Goal: Task Accomplishment & Management: Complete application form

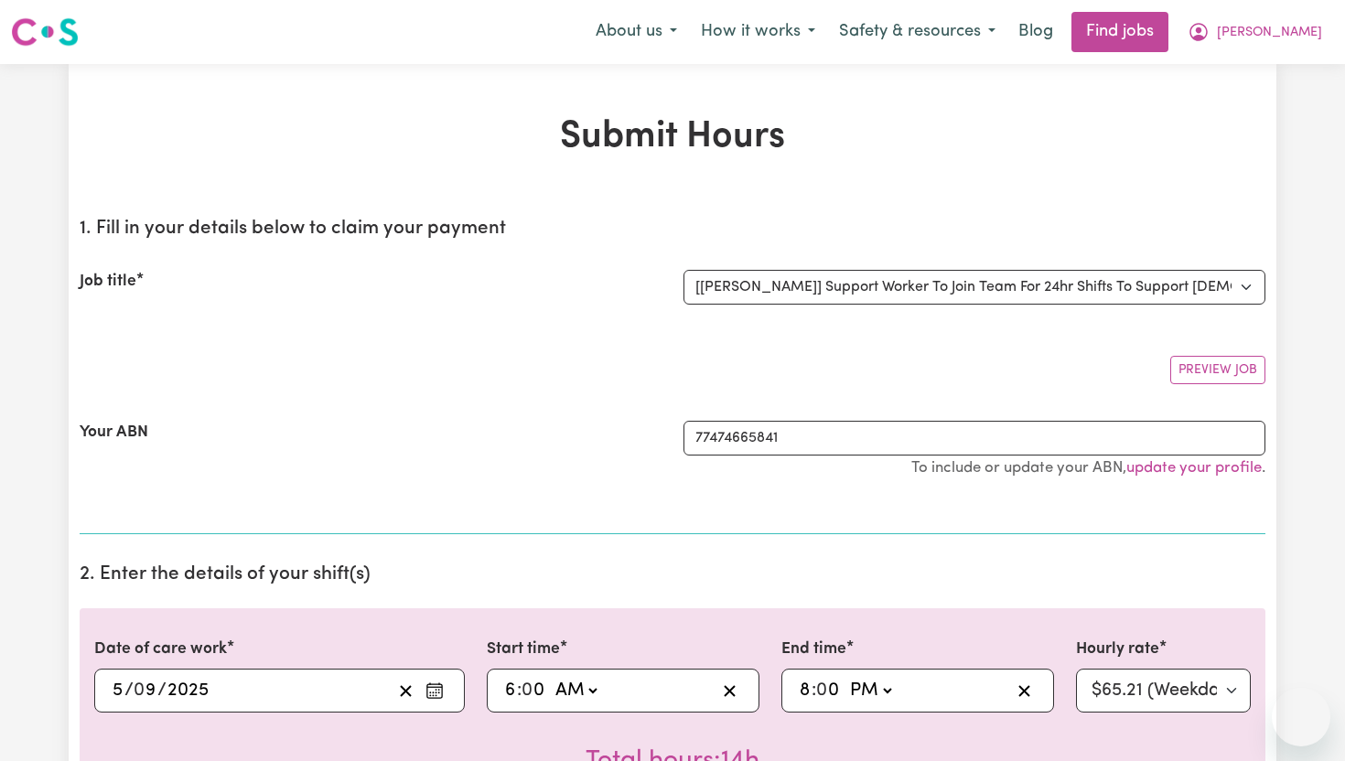
select select "14121"
select select "pm"
select select "65.21-Weekday"
select select "pm"
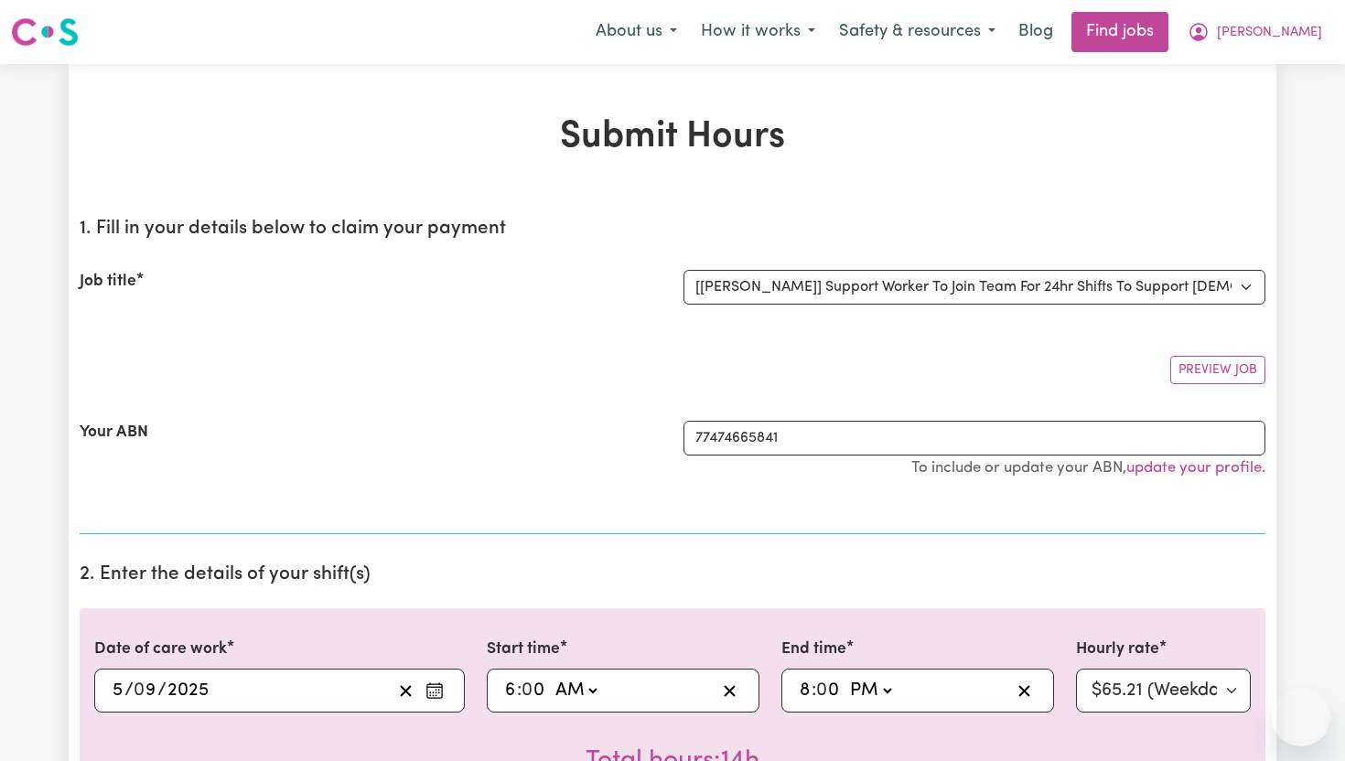
select select "71.85-EveningCare"
select select "pm"
select select "276.32-Overnight"
select select "pm"
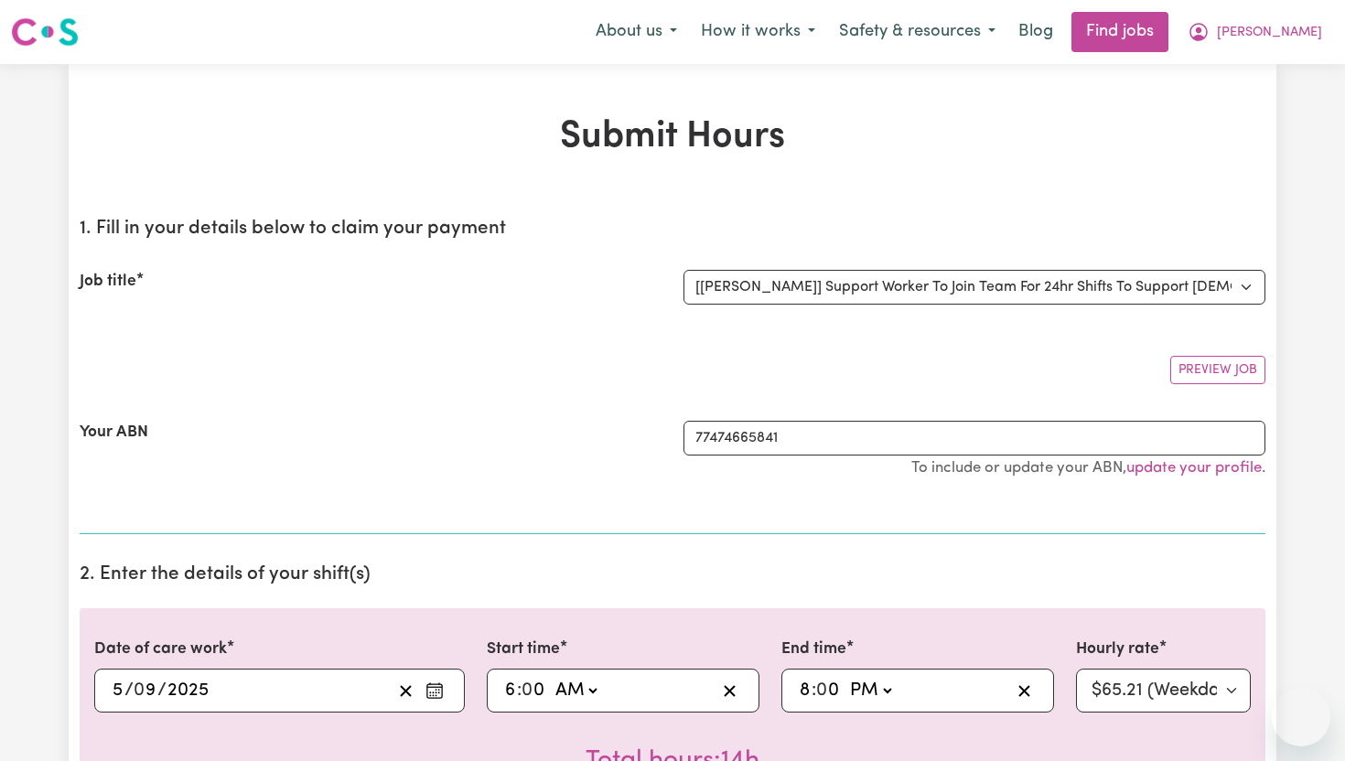
select select "91.76-[DATE]"
select select "pm"
select select "276.32-Overnight"
select select "pm"
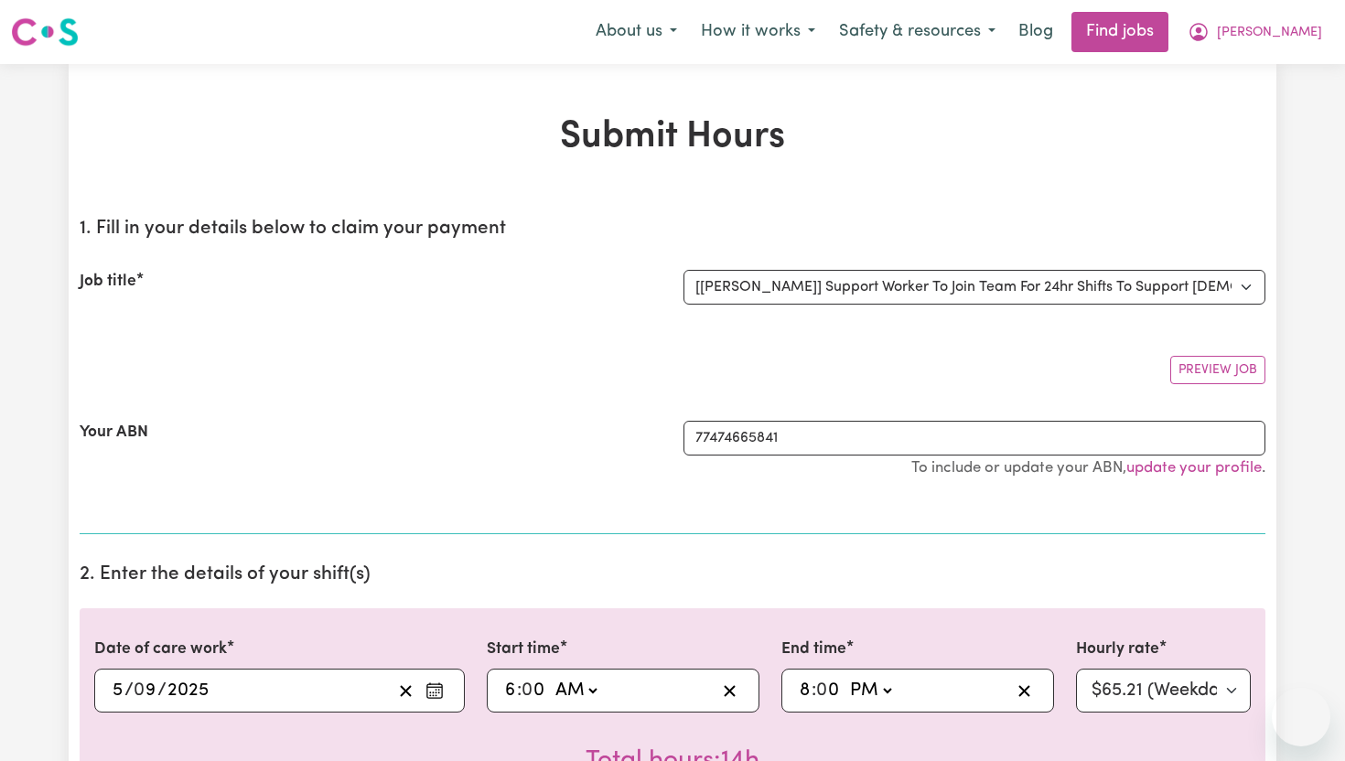
select select "118.32-[DATE]"
select select "pm"
select select "276.32-Overnight"
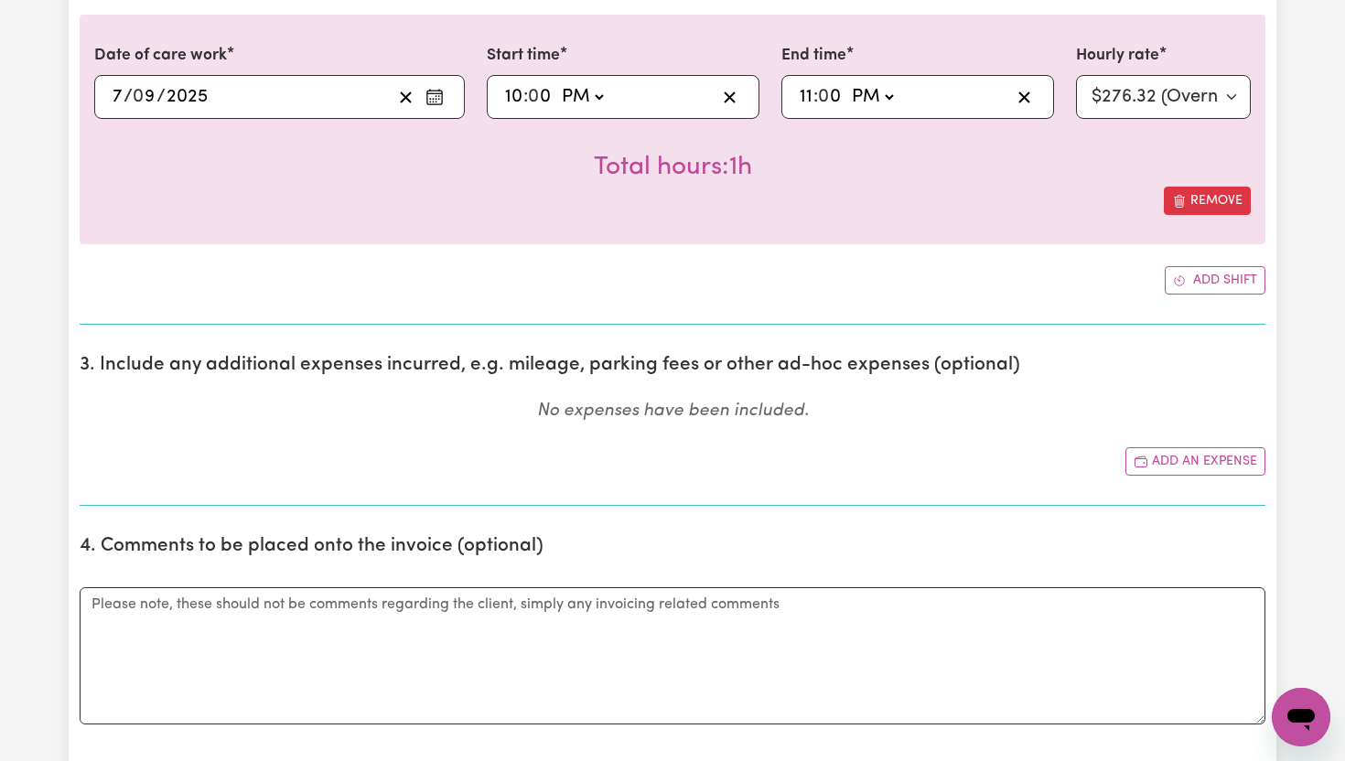
scroll to position [2110, 0]
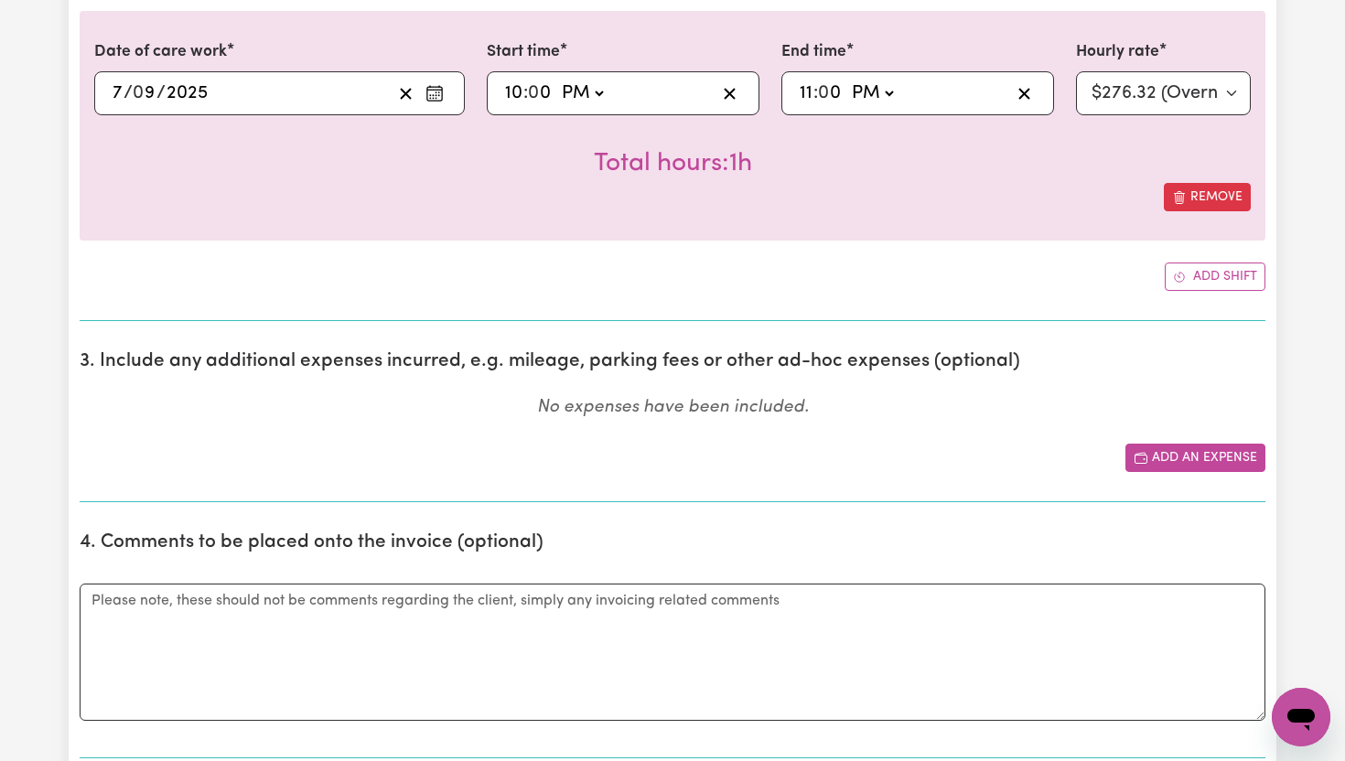
click at [1201, 459] on button "Add an expense" at bounding box center [1196, 458] width 140 height 28
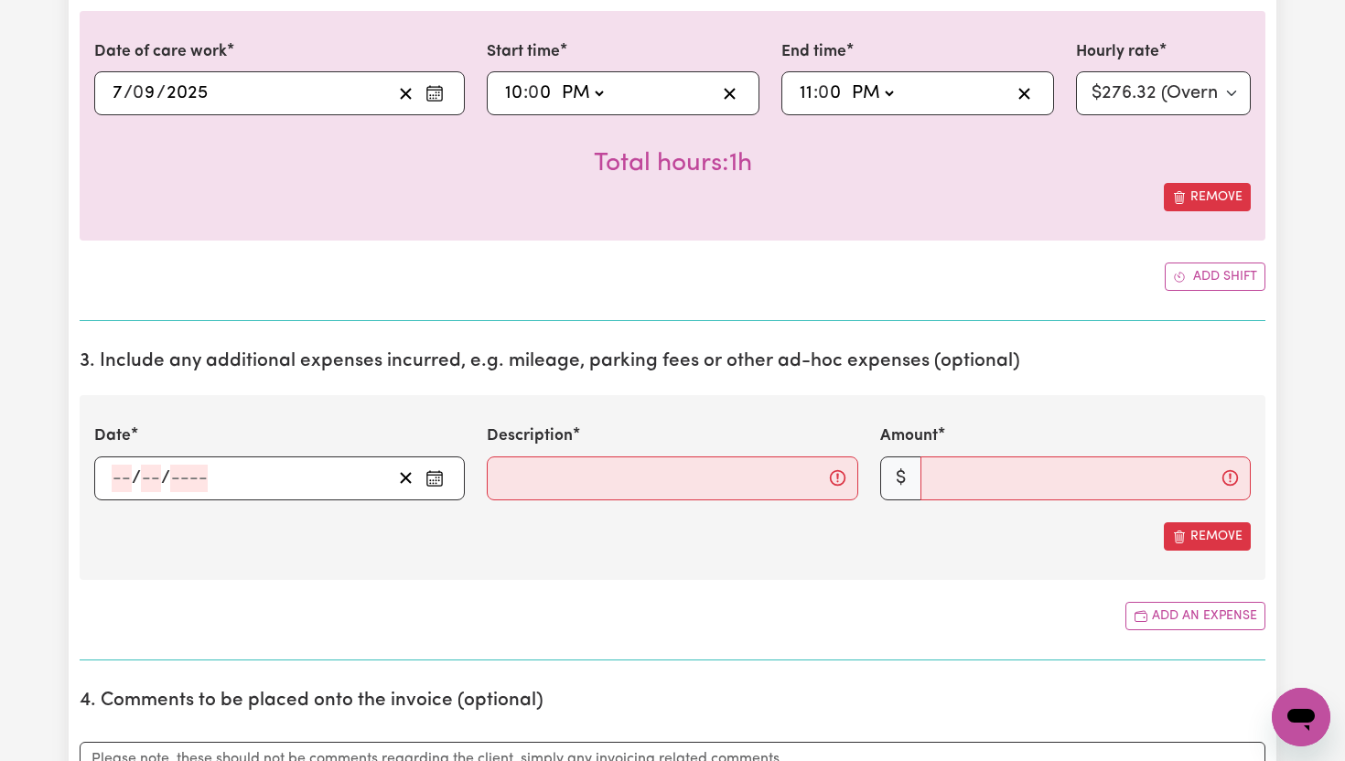
click at [444, 481] on icon "Enter the date of expense" at bounding box center [435, 479] width 18 height 18
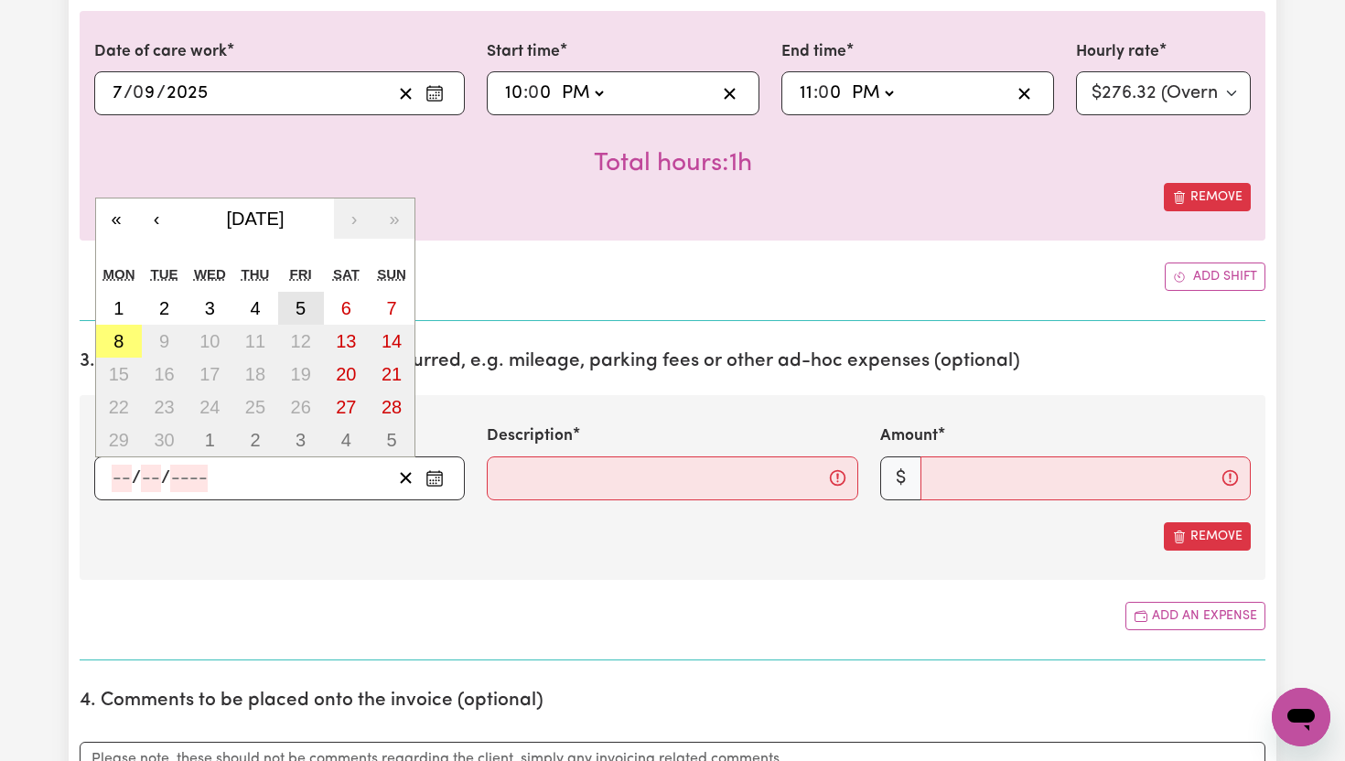
click at [299, 313] on abbr "5" at bounding box center [301, 308] width 10 height 20
type input "[DATE]"
type input "5"
type input "9"
type input "2025"
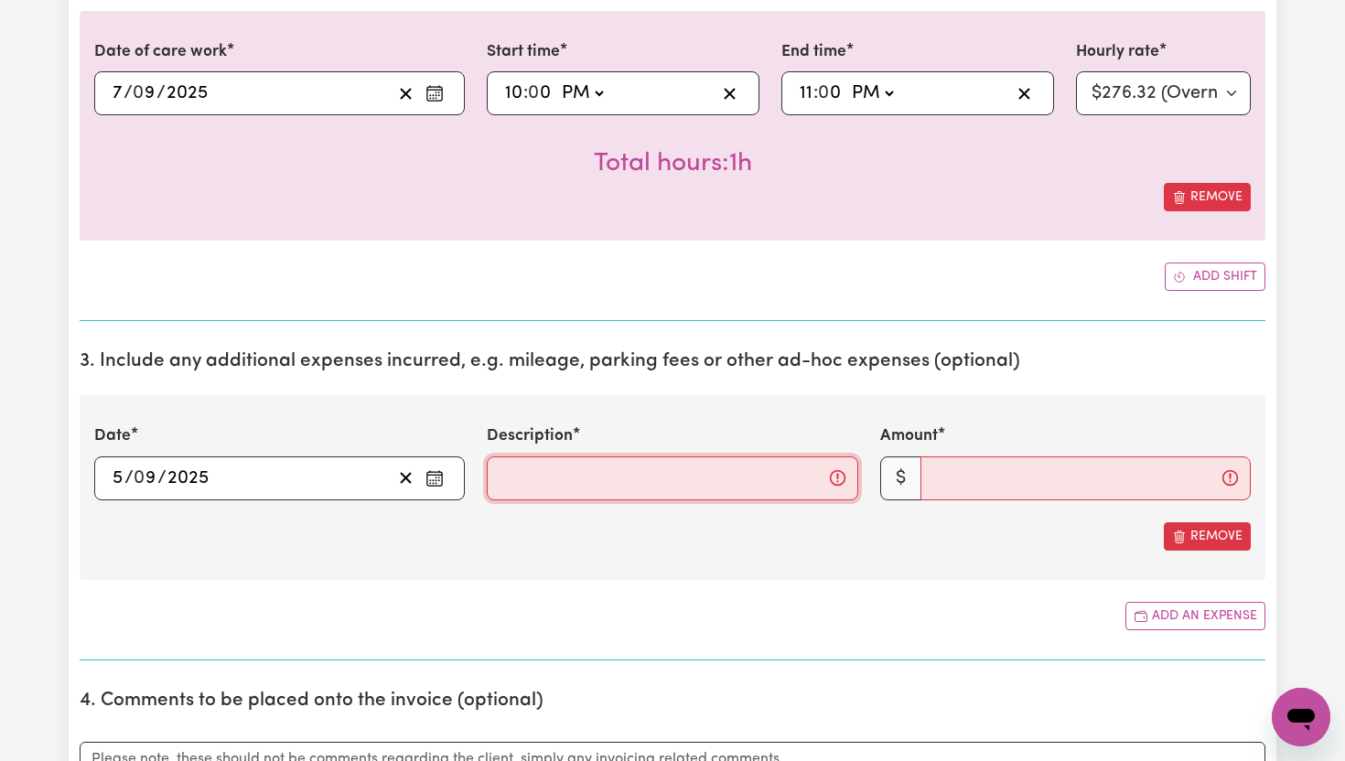
click at [540, 469] on input "Description" at bounding box center [672, 479] width 371 height 44
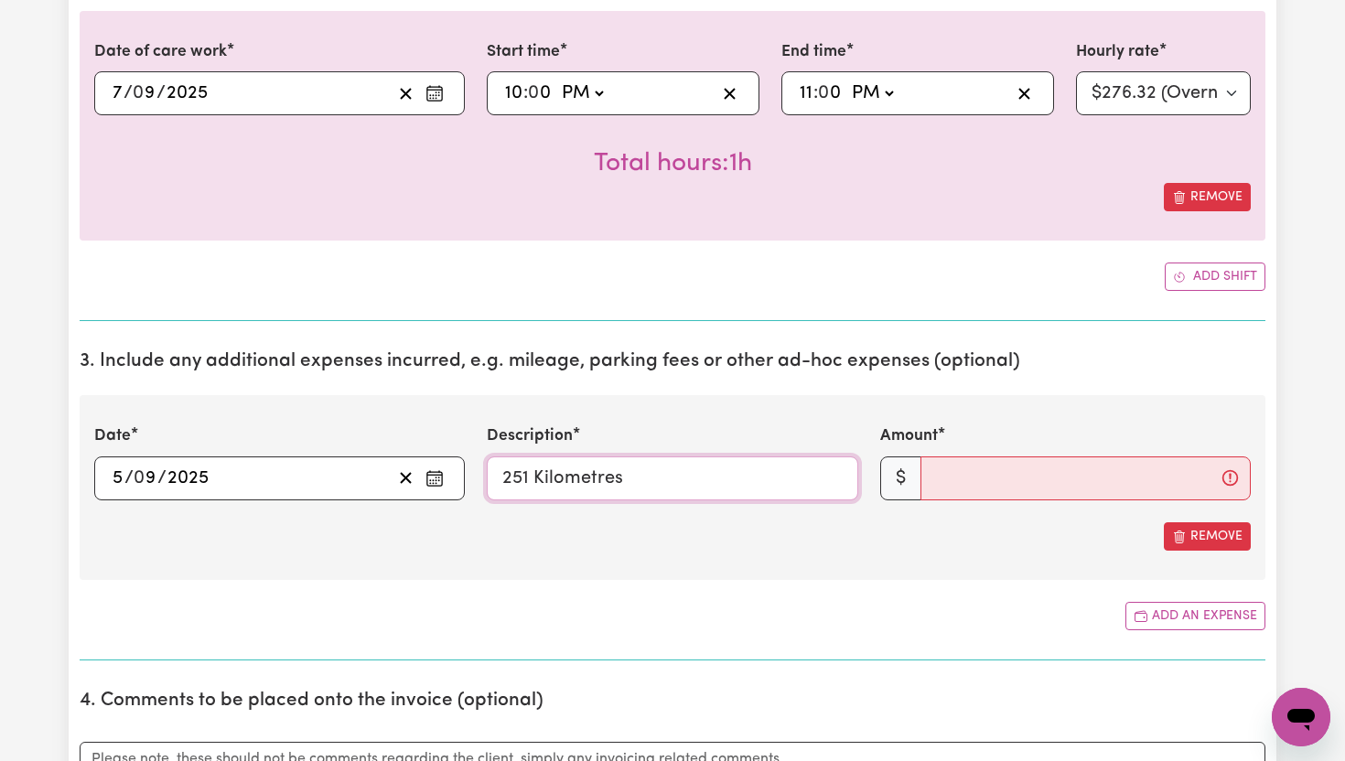
type input "251 Kilometres"
click at [951, 488] on input "Amount" at bounding box center [1086, 479] width 330 height 44
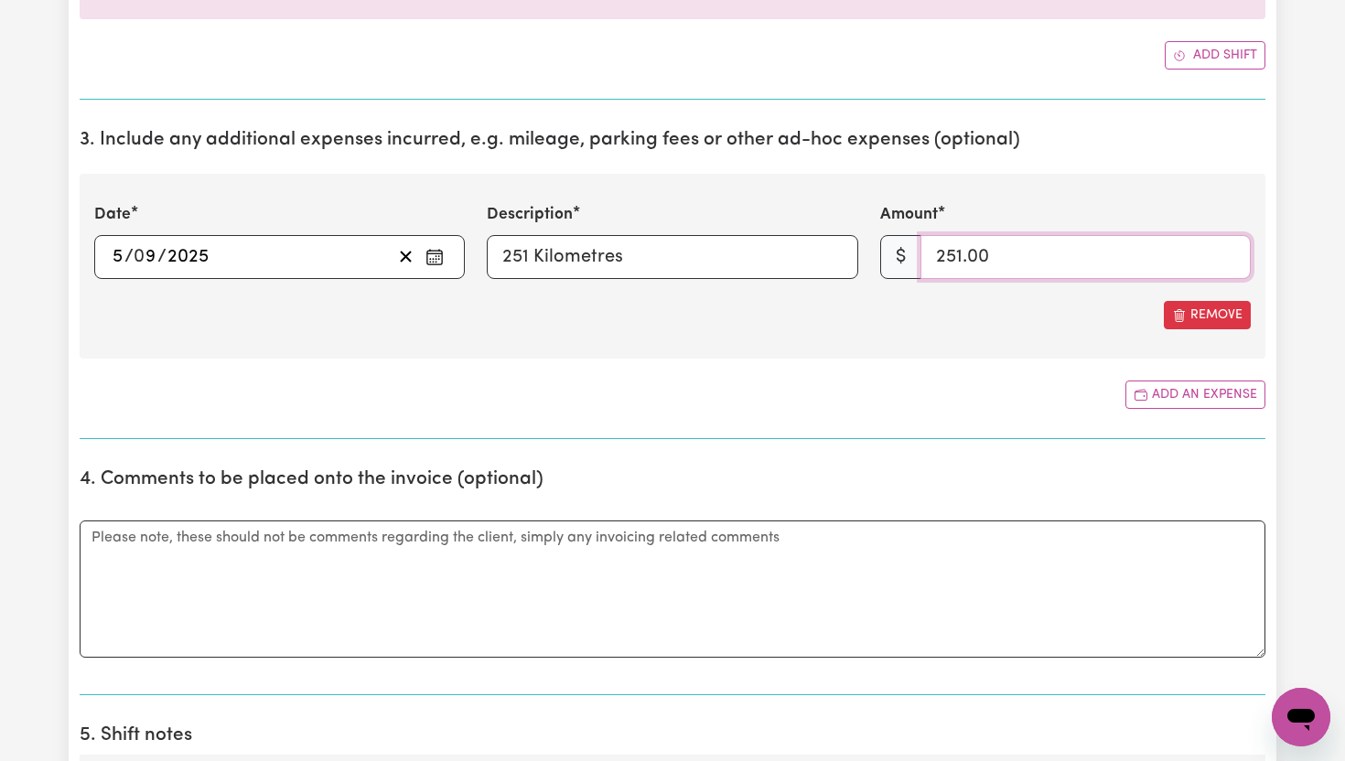
scroll to position [2336, 0]
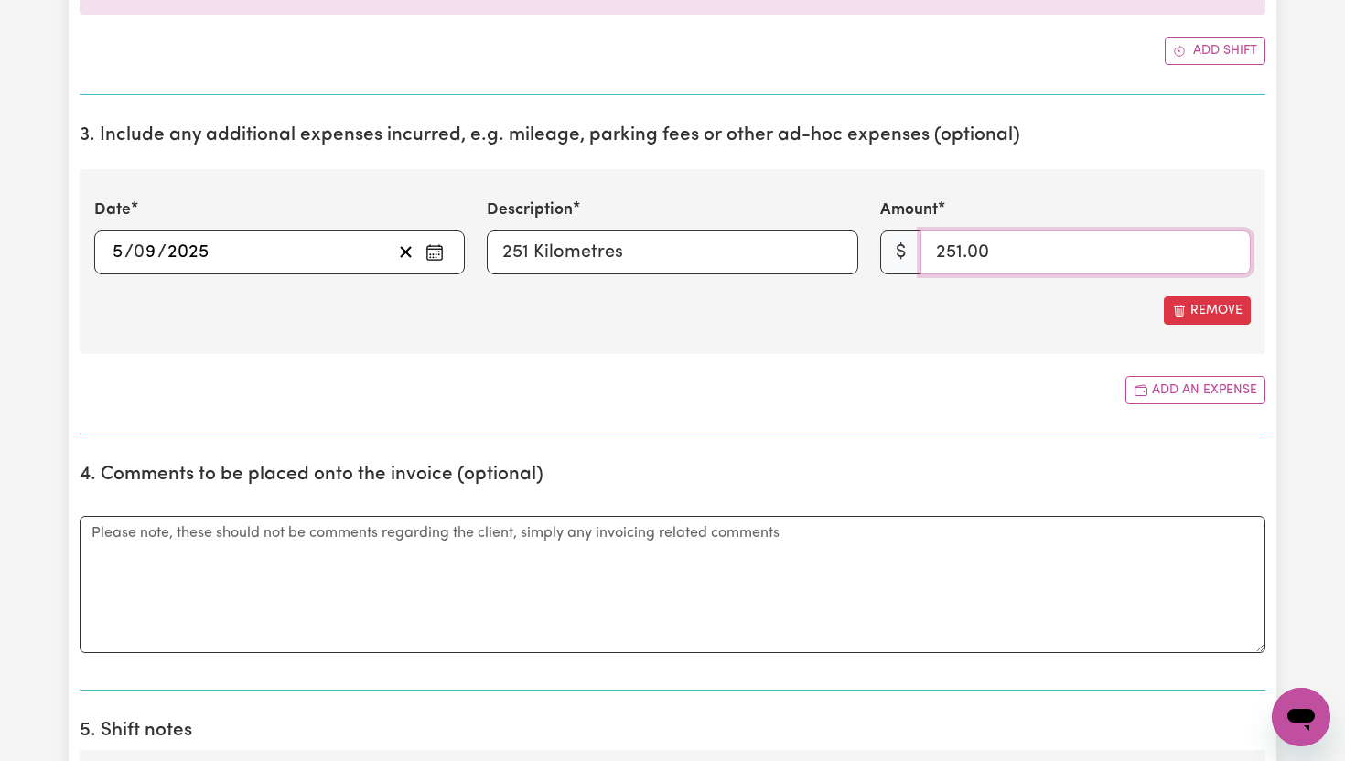
type input "251.00"
click at [1006, 591] on textarea "Comments" at bounding box center [673, 584] width 1186 height 137
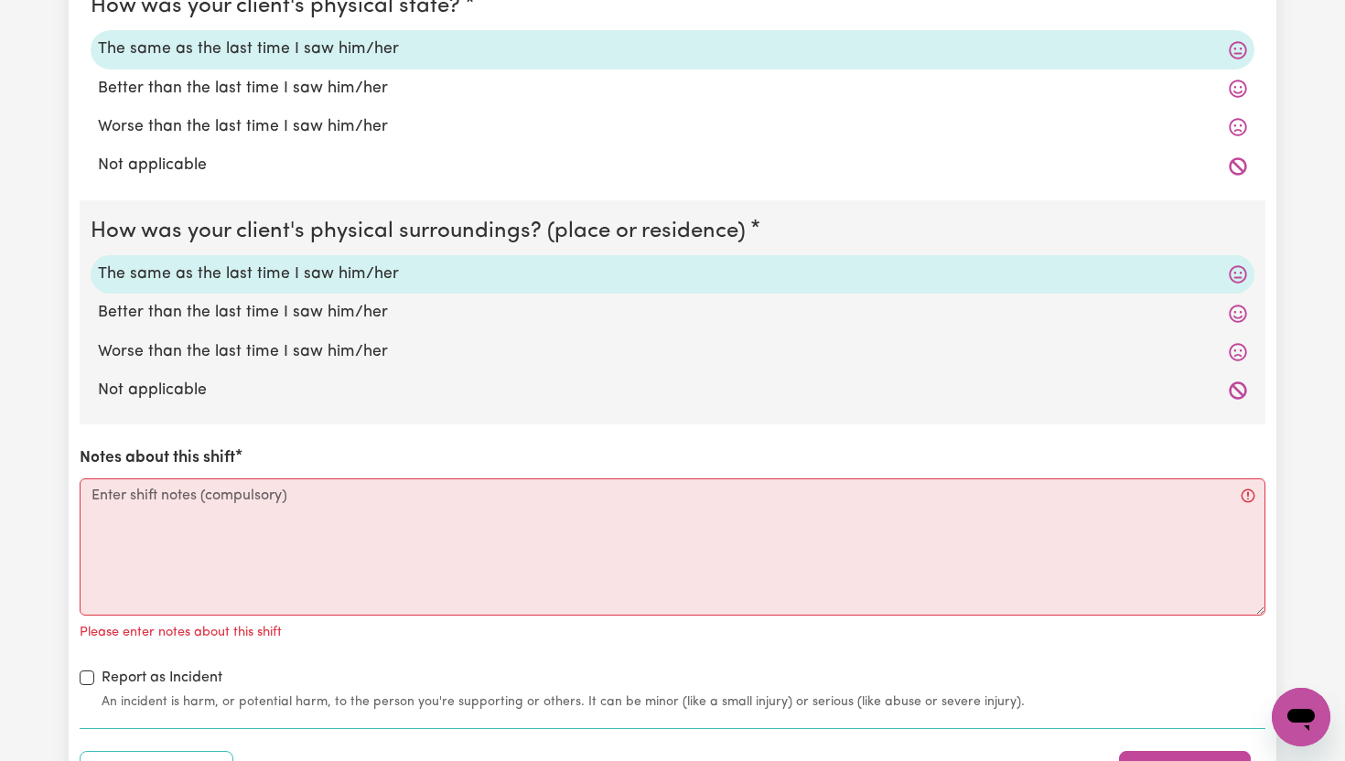
scroll to position [3343, 0]
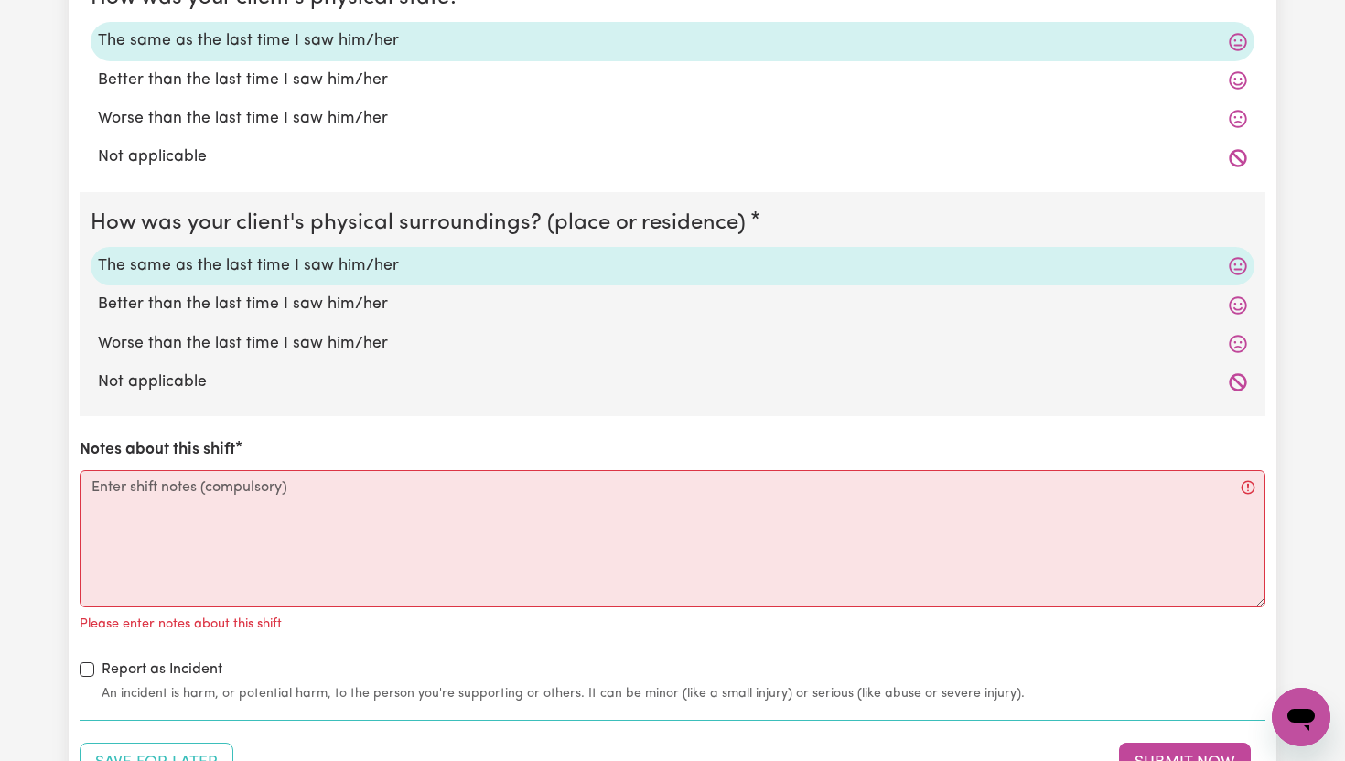
type textarea "251 kilometres for over the 3 days"
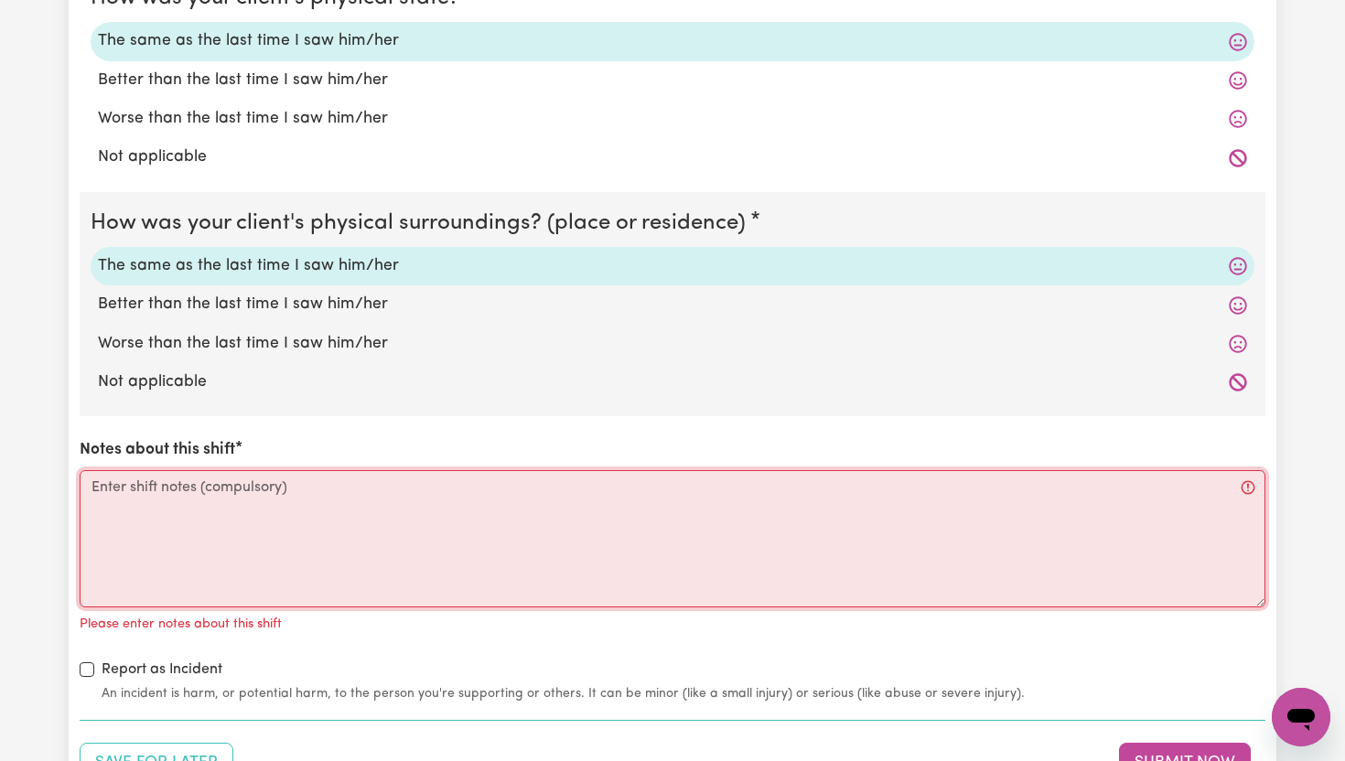
click at [528, 542] on textarea "Notes about this shift" at bounding box center [673, 538] width 1186 height 137
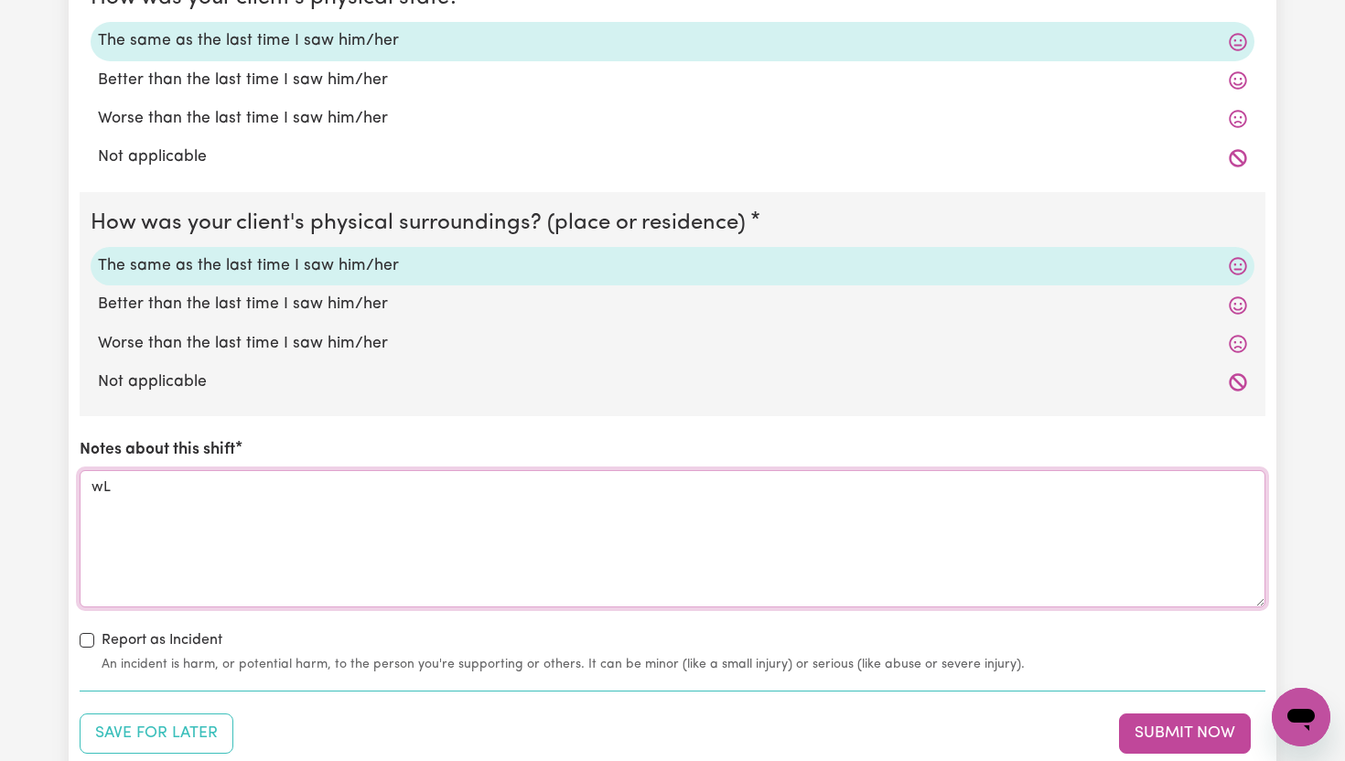
type textarea "w"
click at [282, 511] on textarea "Walks along the beach, stopped off for coffee Went out for breakfast" at bounding box center [673, 538] width 1186 height 137
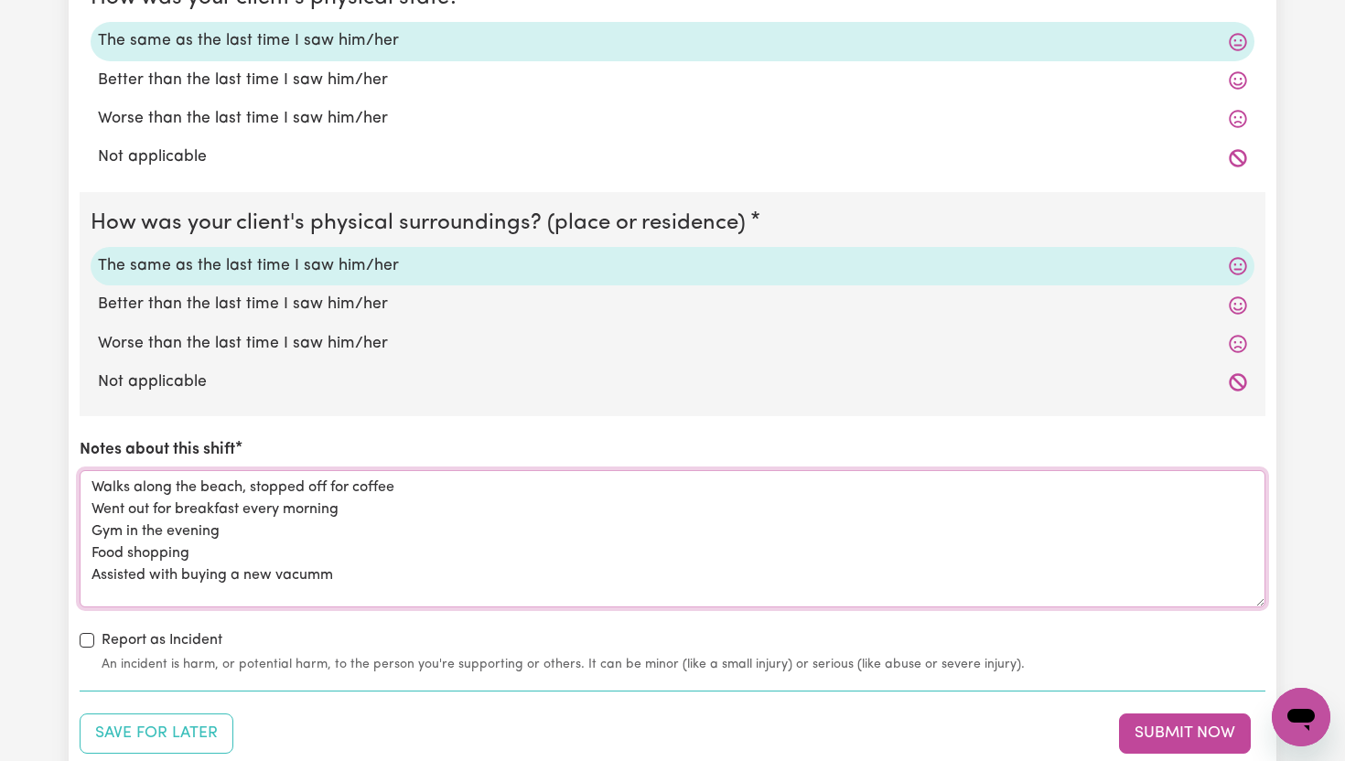
click at [308, 576] on textarea "Walks along the beach, stopped off for coffee Went out for breakfast every morn…" at bounding box center [673, 538] width 1186 height 137
click at [372, 588] on textarea "Walks along the beach, stopped off for coffee Went out for breakfast every morn…" at bounding box center [673, 538] width 1186 height 137
click at [336, 574] on textarea "Walks along the beach, stopped off for coffee Went out for breakfast every morn…" at bounding box center [673, 538] width 1186 height 137
click at [324, 576] on textarea "Walks along the beach, stopped off for coffee Went out for breakfast every morn…" at bounding box center [673, 538] width 1186 height 137
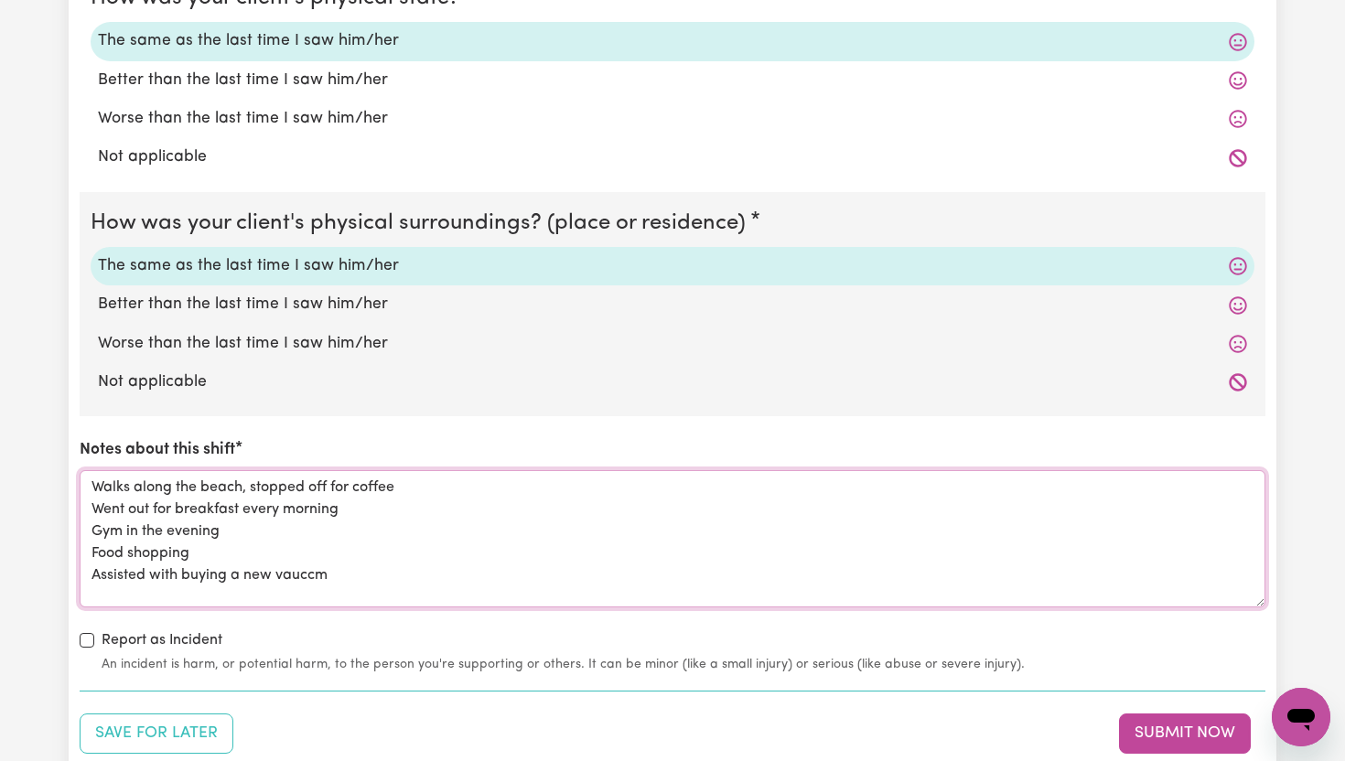
click at [294, 579] on textarea "Walks along the beach, stopped off for coffee Went out for breakfast every morn…" at bounding box center [673, 538] width 1186 height 137
click at [224, 536] on textarea "Walks along the beach, stopped off for coffee Went out for breakfast every morn…" at bounding box center [673, 538] width 1186 height 137
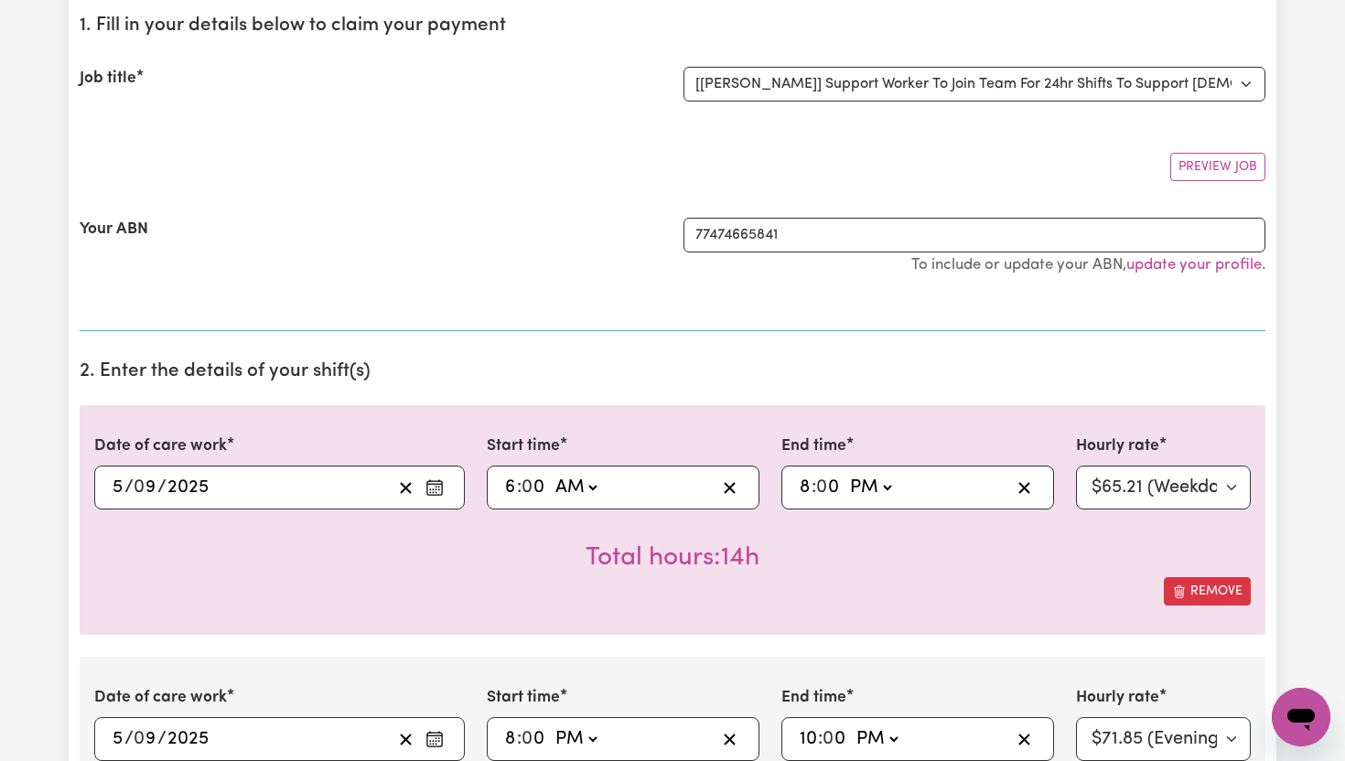
scroll to position [211, 0]
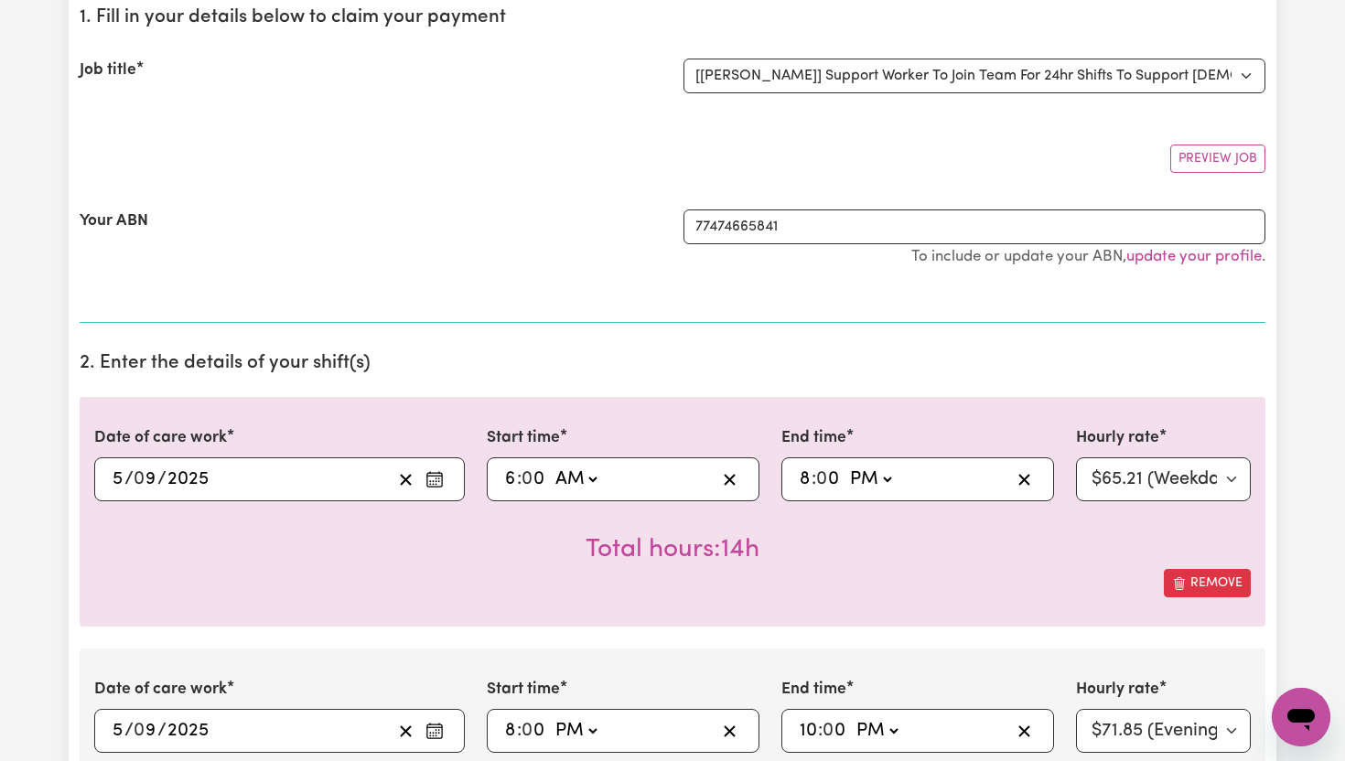
type textarea "Walks along the beach, stopped off for coffee Went out for breakfast every morn…"
click at [439, 478] on circle "Enter the date of care work" at bounding box center [439, 479] width 2 height 2
click at [477, 360] on h2 "2. Enter the details of your shift(s)" at bounding box center [673, 363] width 1186 height 23
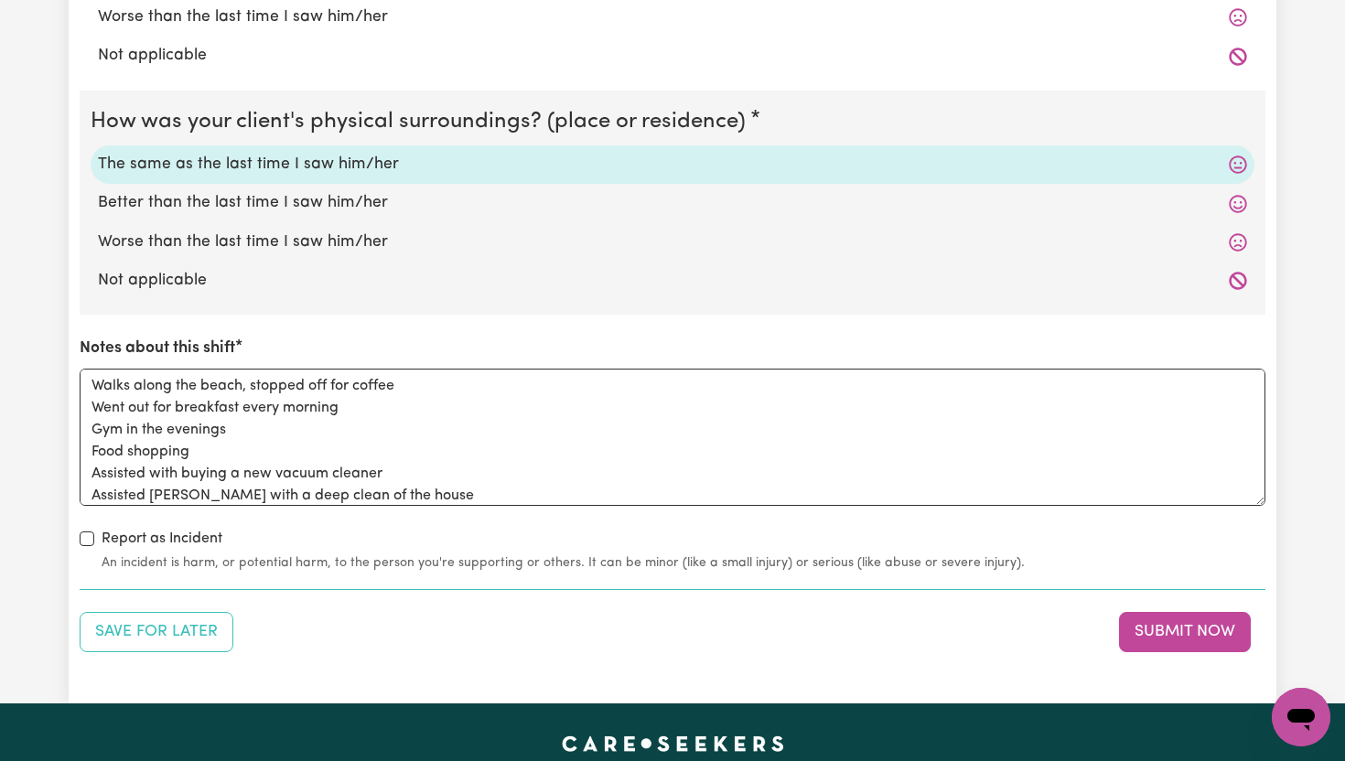
scroll to position [29, 0]
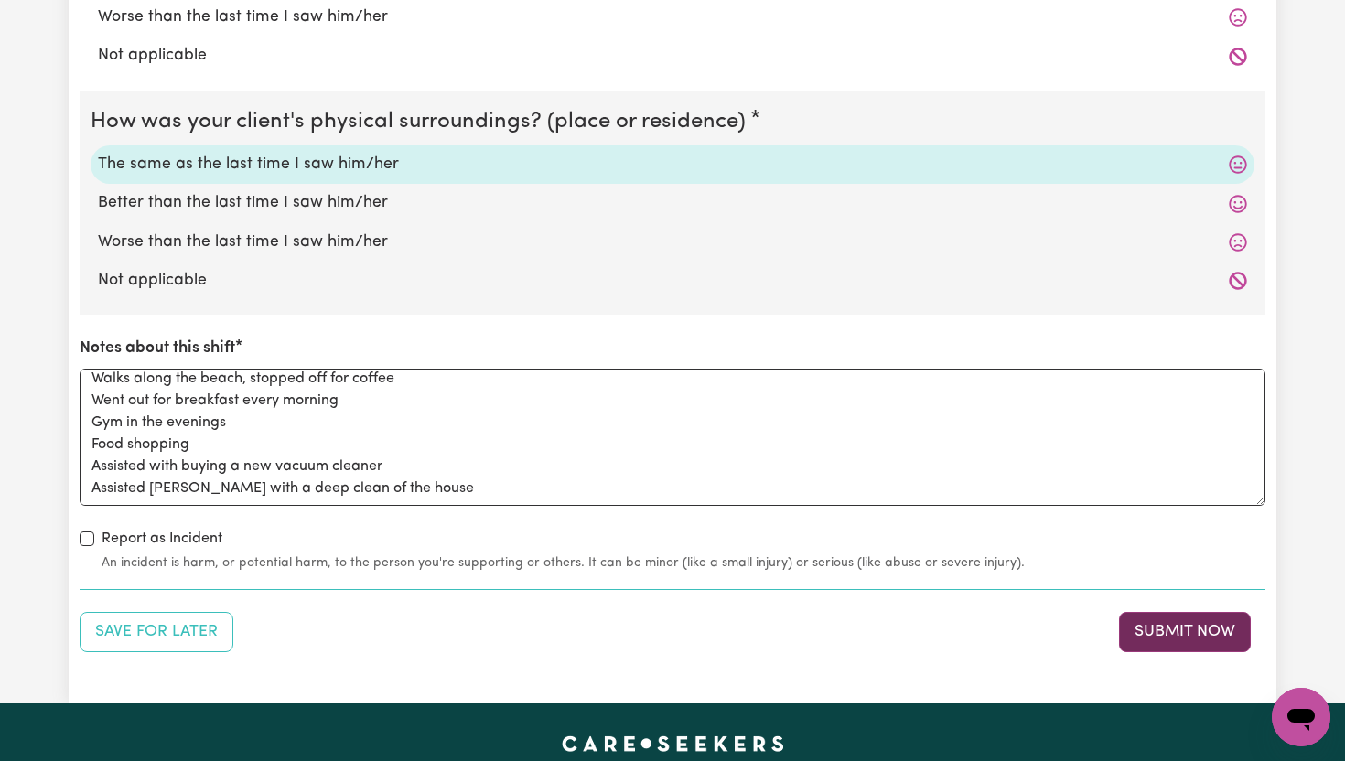
click at [1192, 633] on button "Submit Now" at bounding box center [1185, 632] width 132 height 40
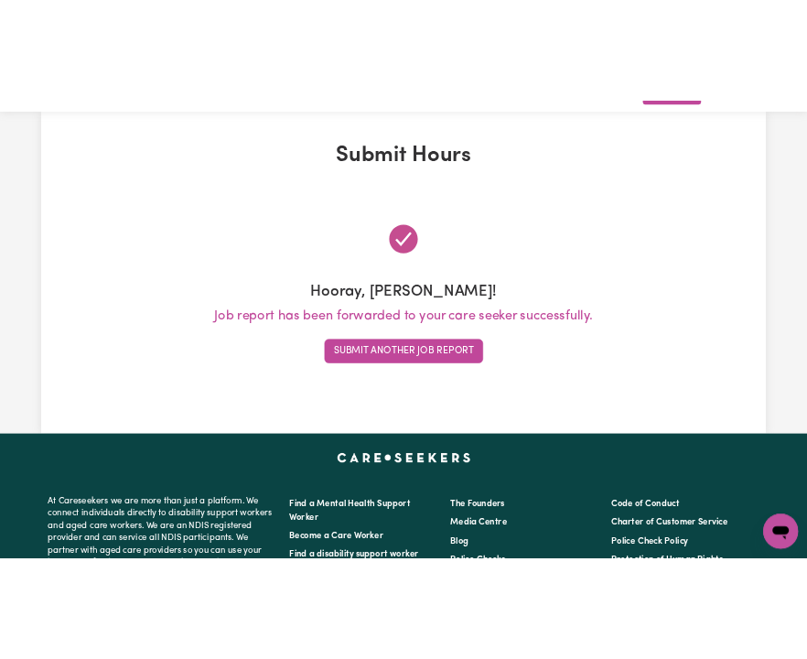
scroll to position [0, 0]
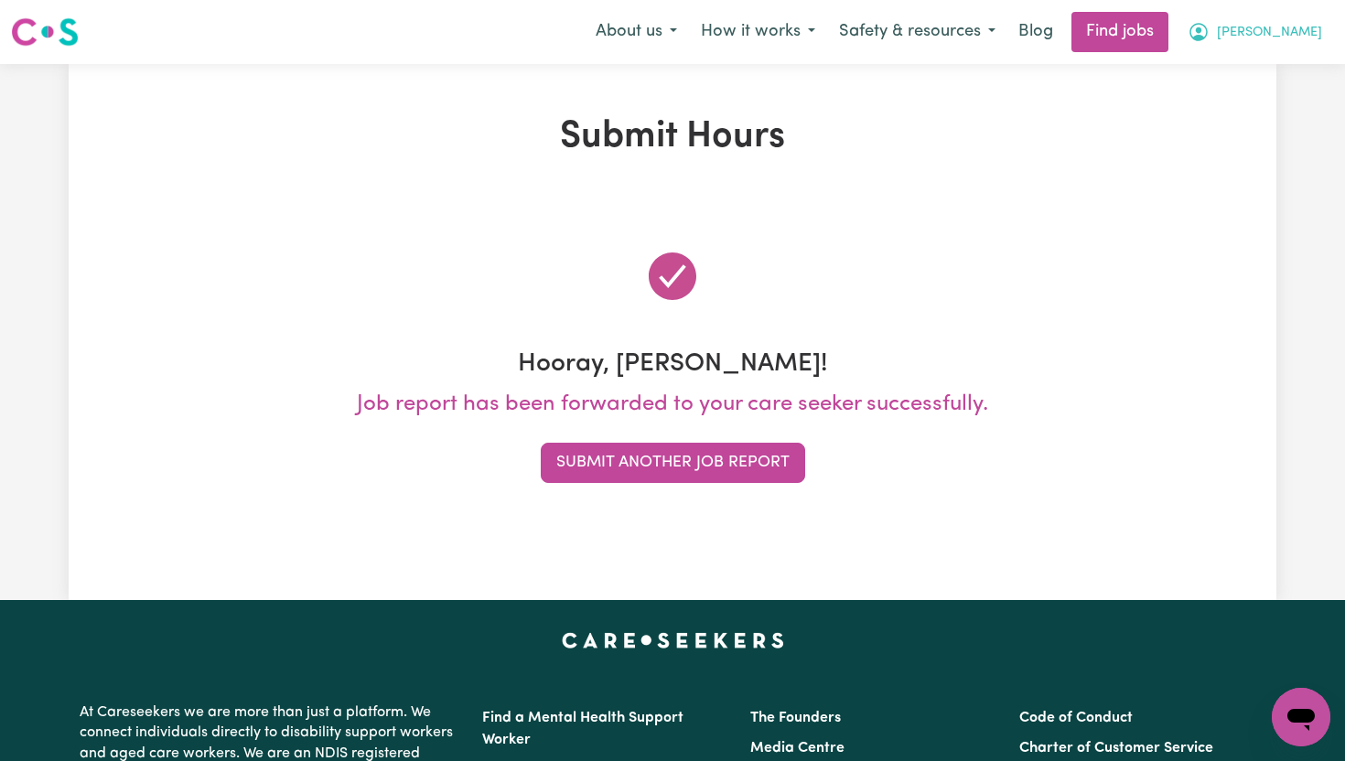
click at [1308, 28] on span "[PERSON_NAME]" at bounding box center [1269, 33] width 105 height 20
click at [1265, 105] on link "My Dashboard" at bounding box center [1261, 105] width 145 height 35
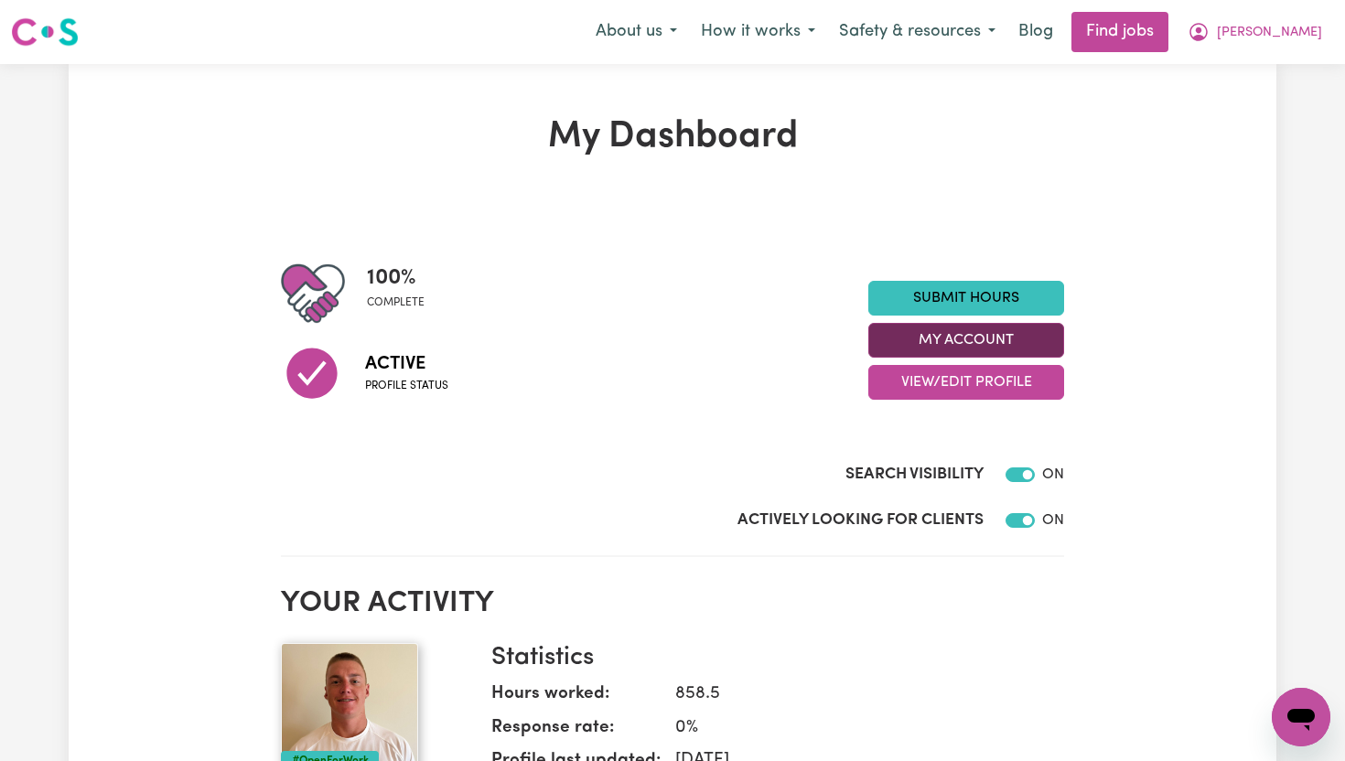
click at [1021, 346] on button "My Account" at bounding box center [967, 340] width 196 height 35
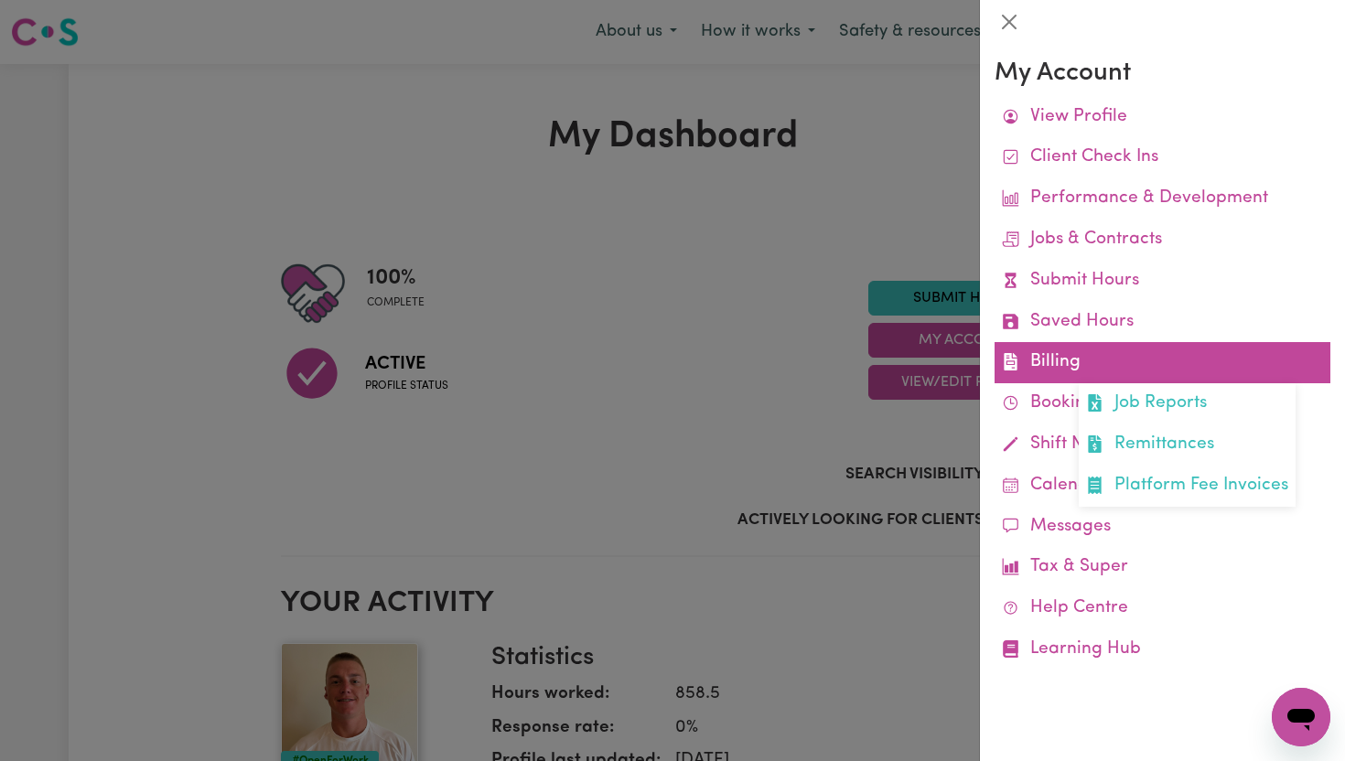
click at [1083, 372] on link "Billing Job Reports Remittances Platform Fee Invoices" at bounding box center [1163, 362] width 336 height 41
